Goal: Information Seeking & Learning: Find contact information

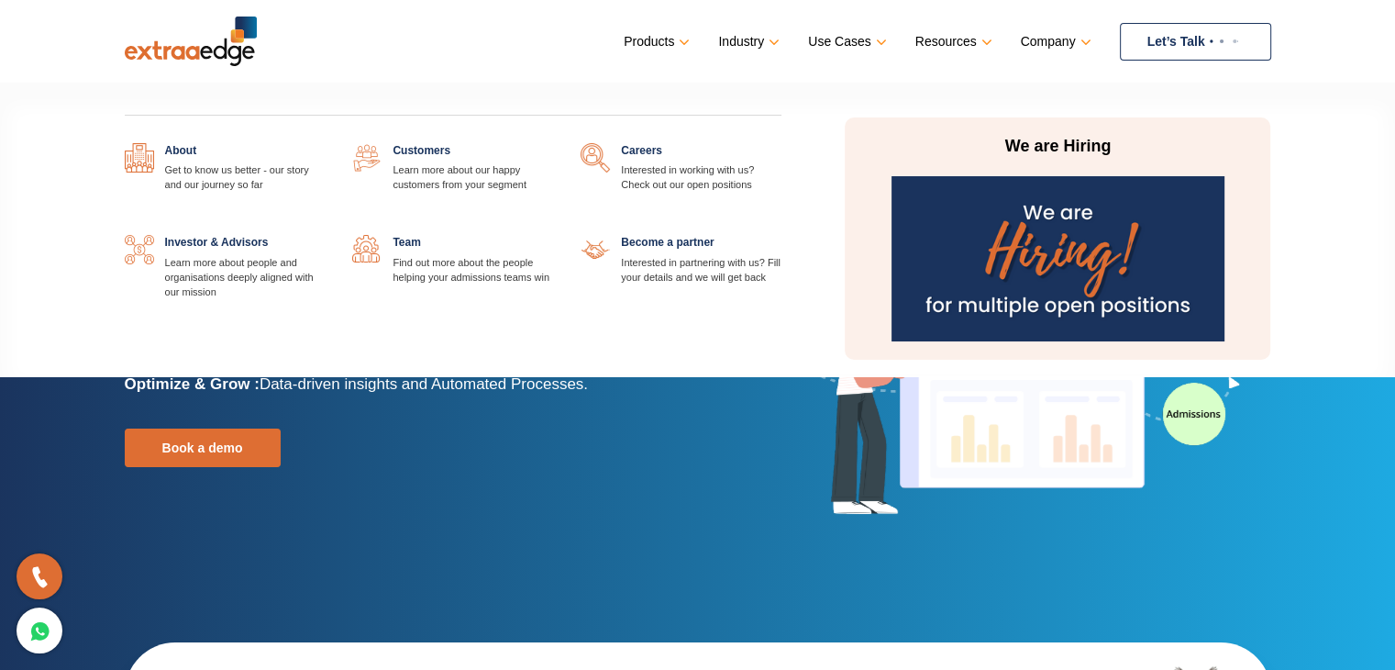
click at [325, 143] on link at bounding box center [325, 143] width 0 height 0
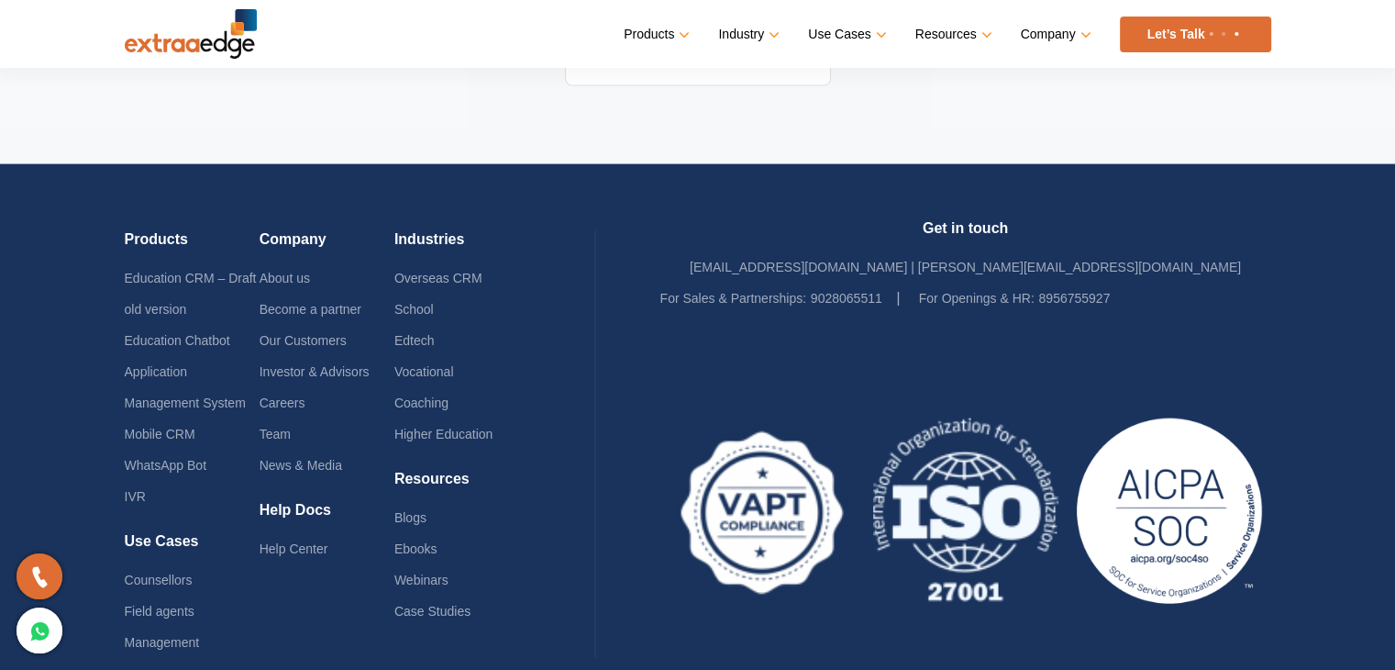
scroll to position [4058, 0]
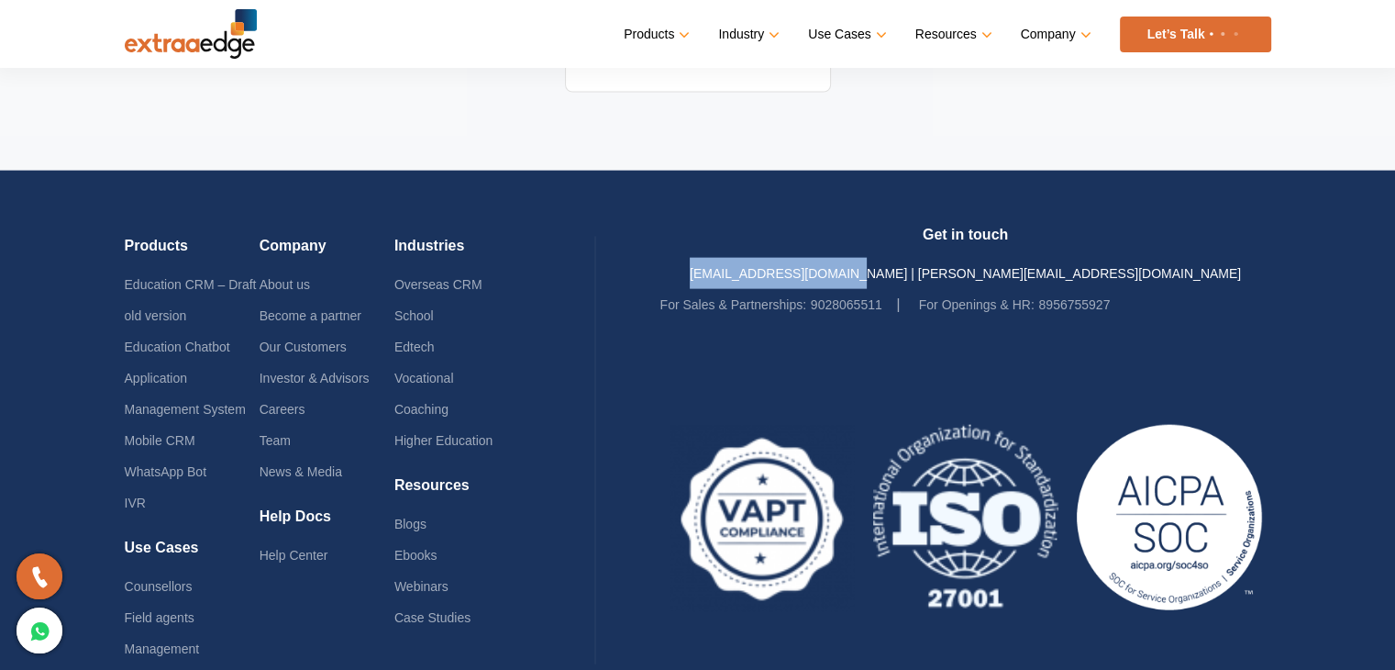
drag, startPoint x: 792, startPoint y: 245, endPoint x: 956, endPoint y: 240, distance: 164.2
click at [956, 240] on div "Get in touch [EMAIL_ADDRESS][DOMAIN_NAME] | [PERSON_NAME][EMAIL_ADDRESS][DOMAIN…" at bounding box center [965, 273] width 611 height 94
copy link "[EMAIL_ADDRESS][DOMAIN_NAME]"
click at [1205, 239] on div "Get in touch [EMAIL_ADDRESS][DOMAIN_NAME] | [PERSON_NAME][EMAIL_ADDRESS][DOMAIN…" at bounding box center [965, 273] width 611 height 94
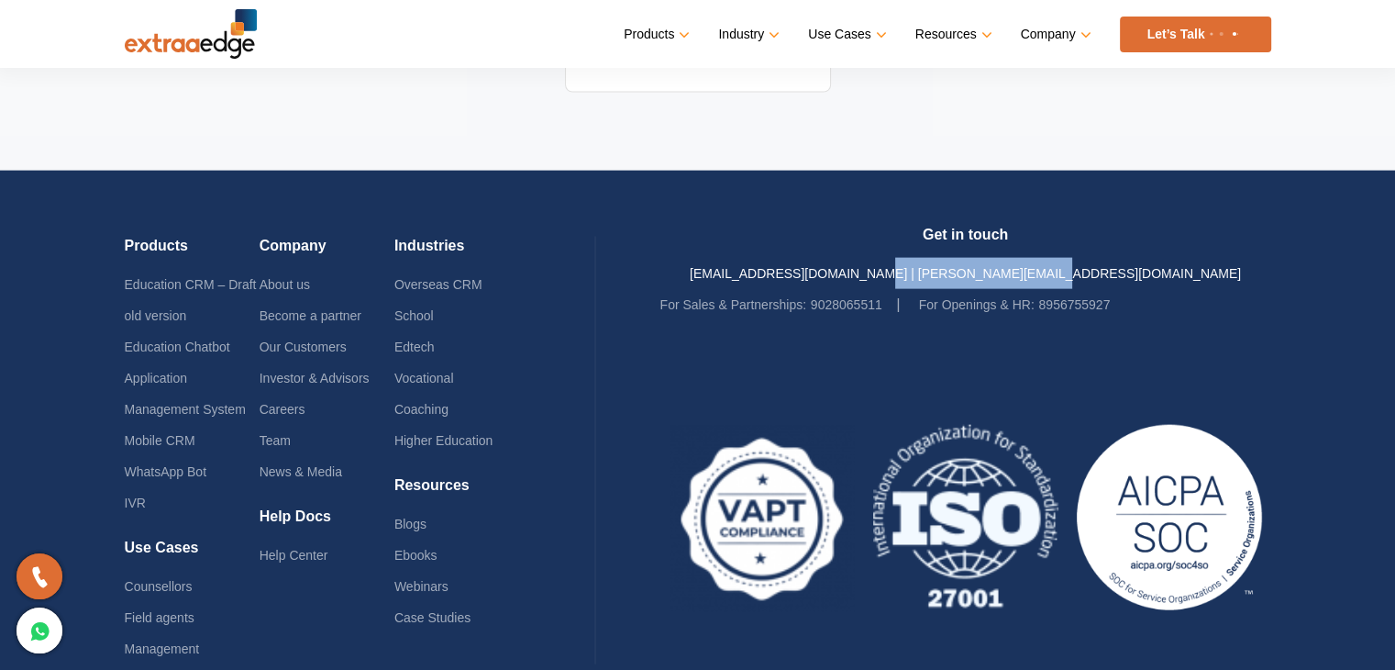
drag, startPoint x: 1142, startPoint y: 243, endPoint x: 968, endPoint y: 251, distance: 174.5
click at [968, 251] on div "Get in touch [EMAIL_ADDRESS][DOMAIN_NAME] | [PERSON_NAME][EMAIL_ADDRESS][DOMAIN…" at bounding box center [965, 273] width 611 height 94
copy link "[PERSON_NAME][EMAIL_ADDRESS][DOMAIN_NAME]"
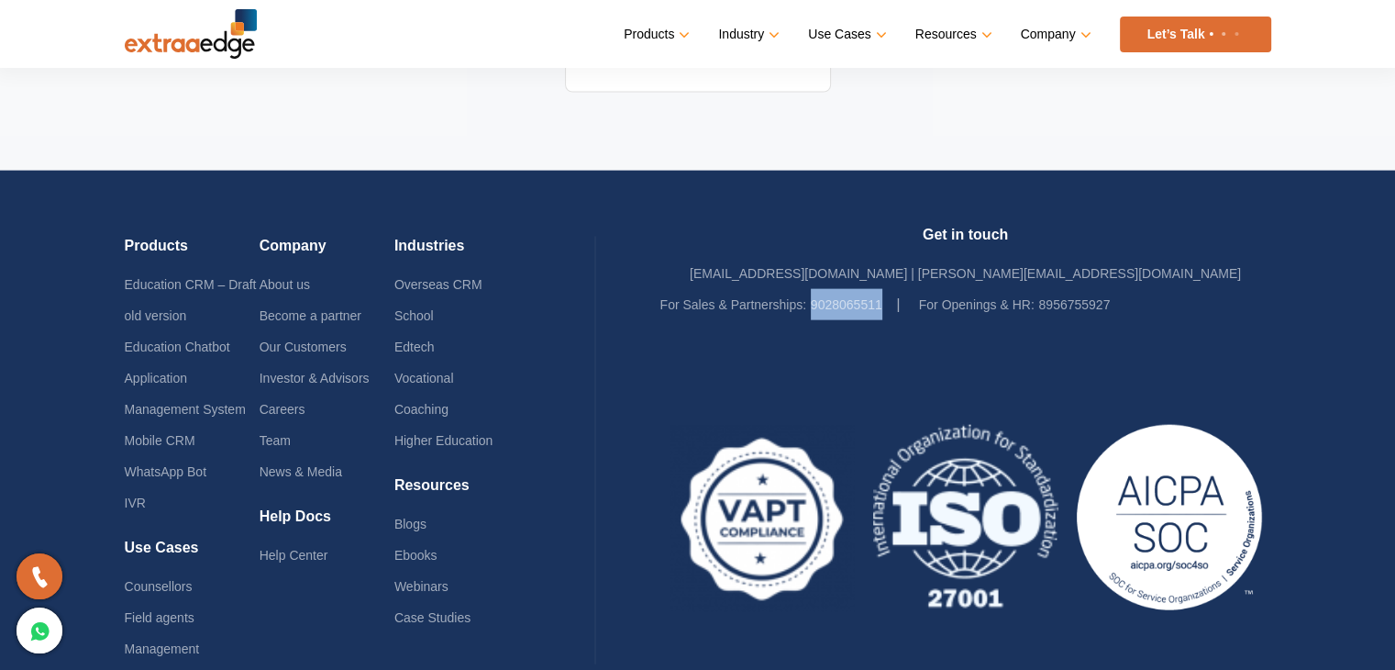
drag, startPoint x: 809, startPoint y: 272, endPoint x: 884, endPoint y: 272, distance: 75.2
click at [884, 289] on li "For Sales & Partnerships: 9028065511" at bounding box center [780, 304] width 240 height 31
copy link "9028065511"
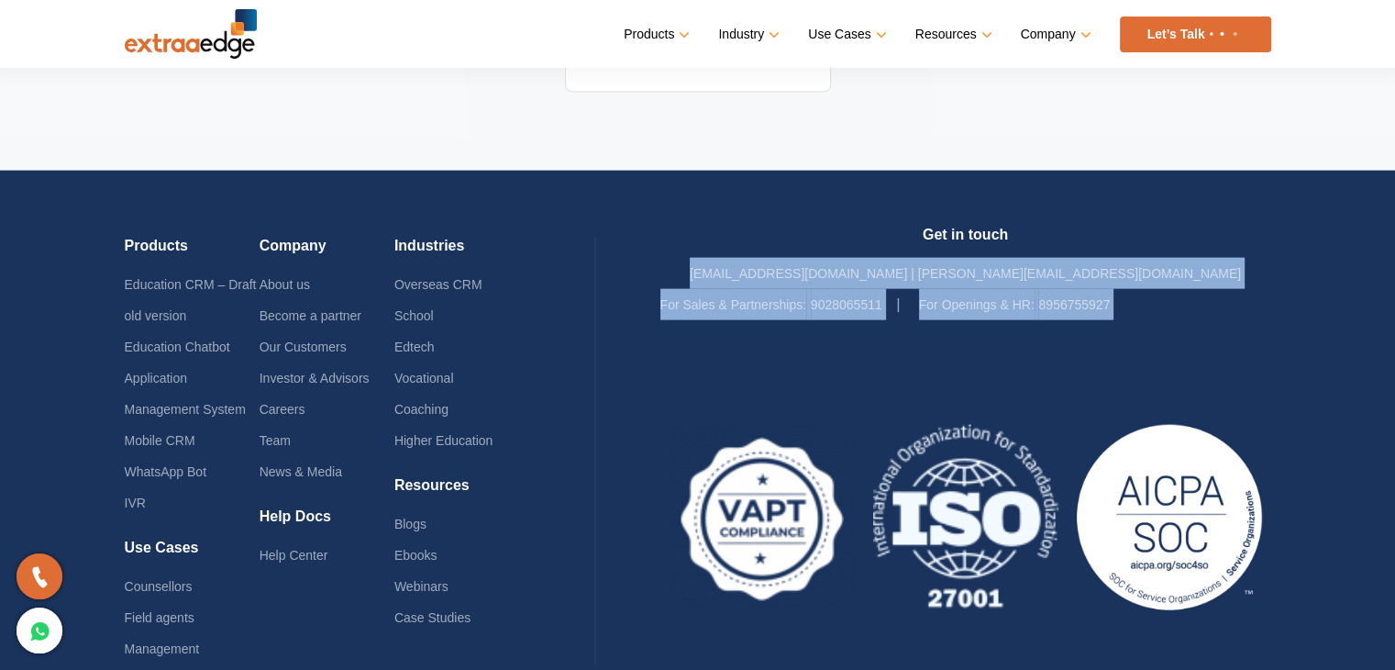
drag, startPoint x: 916, startPoint y: 327, endPoint x: 789, endPoint y: 239, distance: 154.9
click at [789, 239] on div "Get in touch [EMAIL_ADDRESS][DOMAIN_NAME] | [PERSON_NAME][EMAIL_ADDRESS][DOMAIN…" at bounding box center [965, 450] width 611 height 449
click at [789, 239] on div "Get in touch [EMAIL_ADDRESS][DOMAIN_NAME] | [PERSON_NAME][EMAIL_ADDRESS][DOMAIN…" at bounding box center [965, 273] width 611 height 94
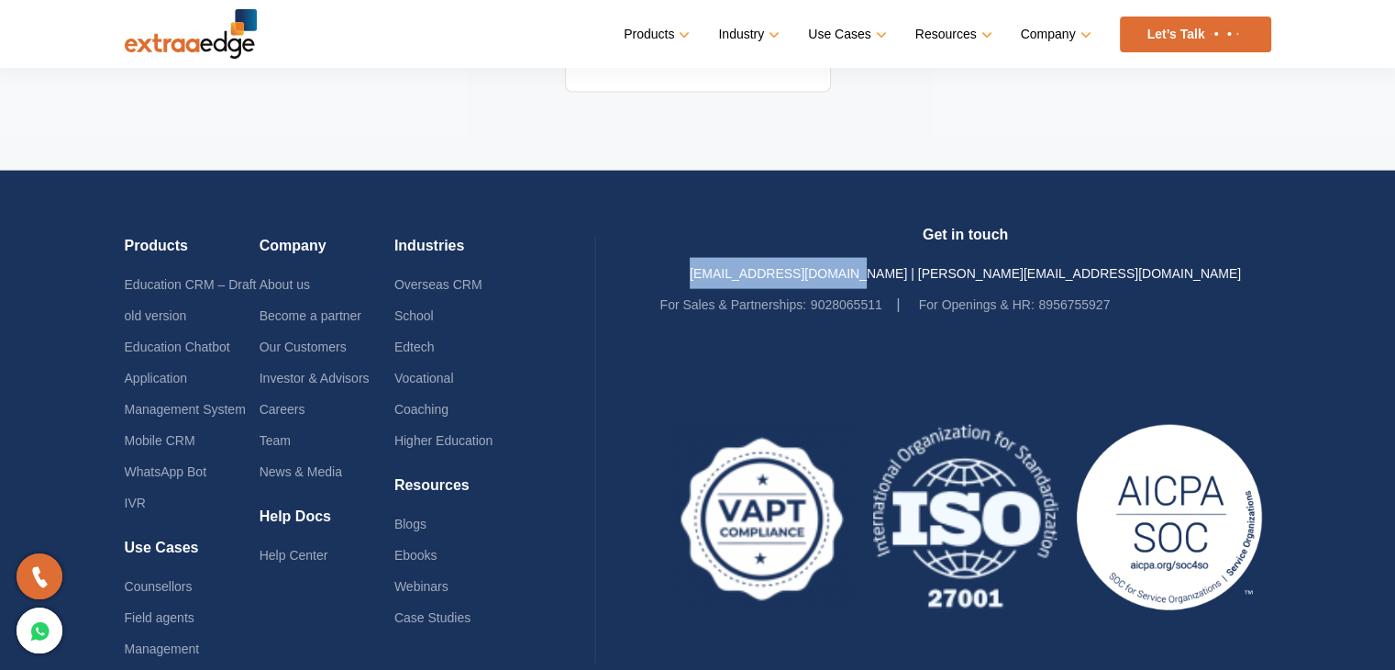
drag, startPoint x: 800, startPoint y: 240, endPoint x: 958, endPoint y: 249, distance: 158.0
click at [958, 249] on div "Get in touch [EMAIL_ADDRESS][DOMAIN_NAME] | [PERSON_NAME][EMAIL_ADDRESS][DOMAIN…" at bounding box center [965, 273] width 611 height 94
copy link "[EMAIL_ADDRESS][DOMAIN_NAME]"
